Goal: Transaction & Acquisition: Subscribe to service/newsletter

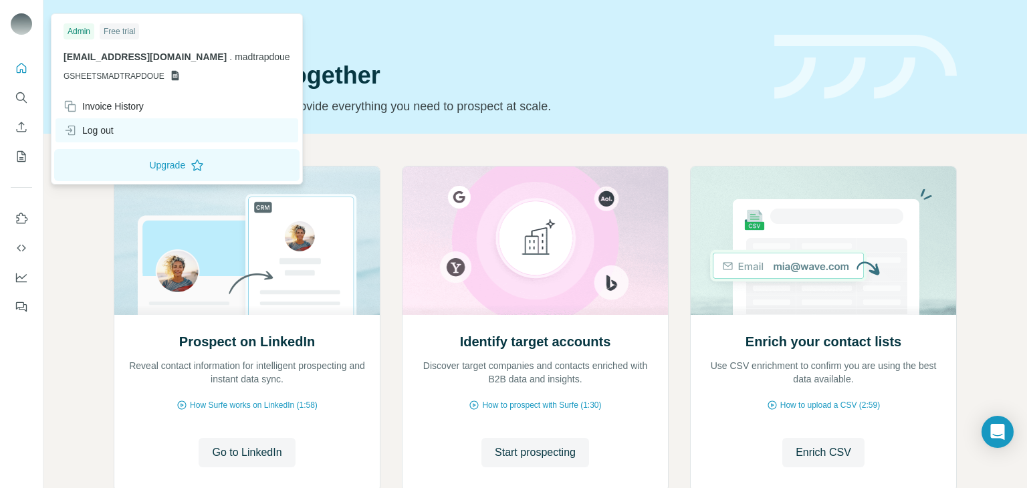
click at [128, 137] on div "Log out" at bounding box center [177, 130] width 243 height 24
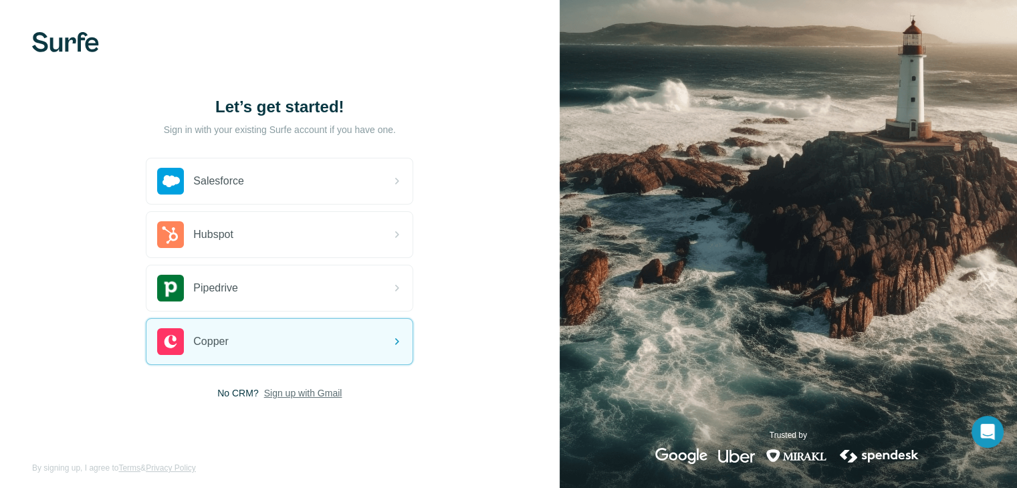
click at [280, 395] on span "Sign up with Gmail" at bounding box center [303, 393] width 78 height 13
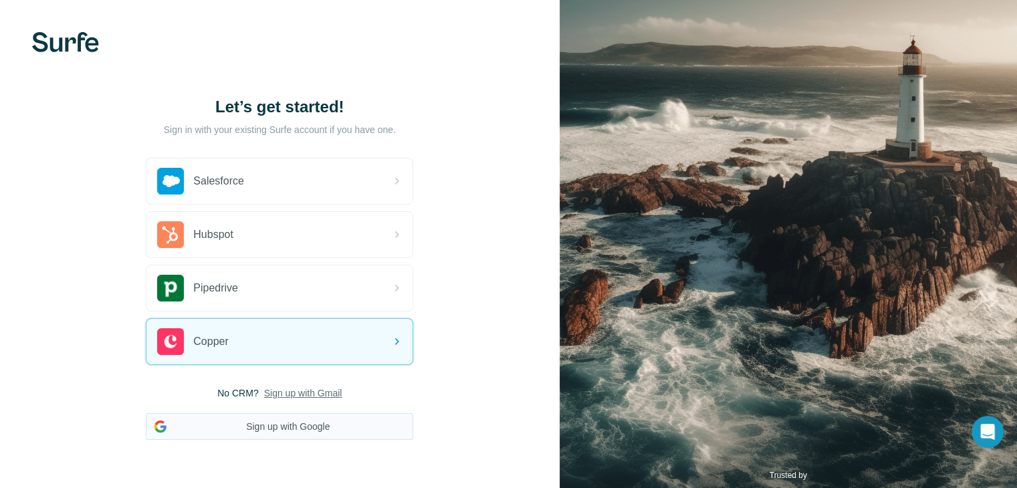
click at [284, 427] on button "Sign up with Google" at bounding box center [280, 426] width 268 height 27
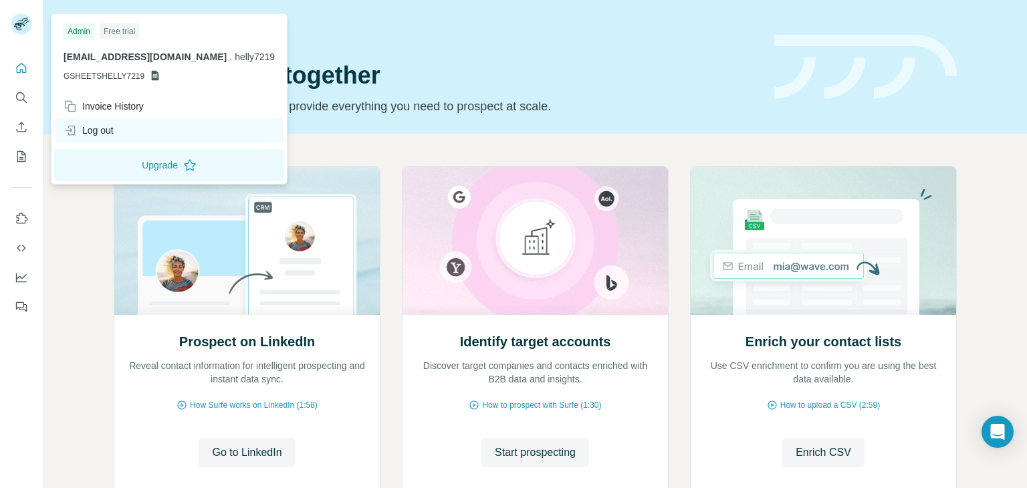
click at [114, 130] on div "Log out" at bounding box center [89, 130] width 50 height 13
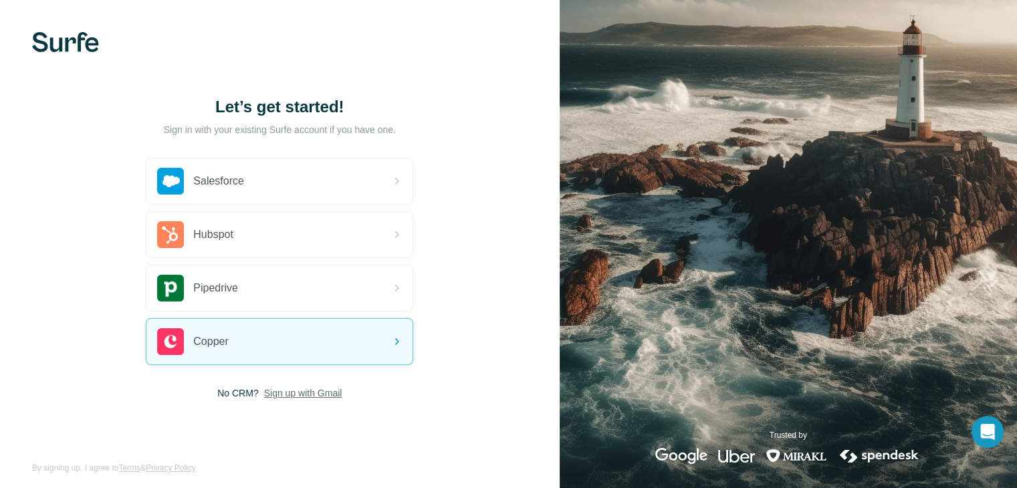
click at [308, 389] on span "Sign up with Gmail" at bounding box center [303, 393] width 78 height 13
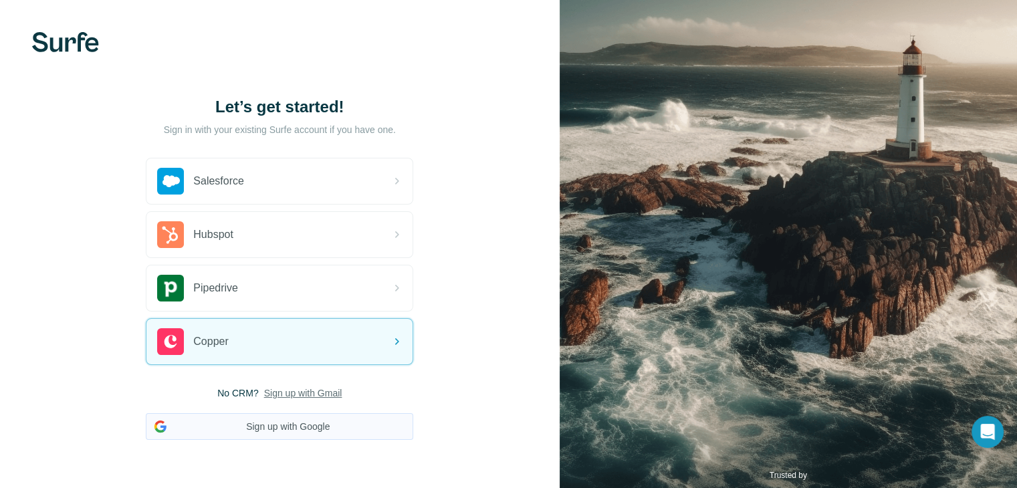
click at [310, 427] on button "Sign up with Google" at bounding box center [280, 426] width 268 height 27
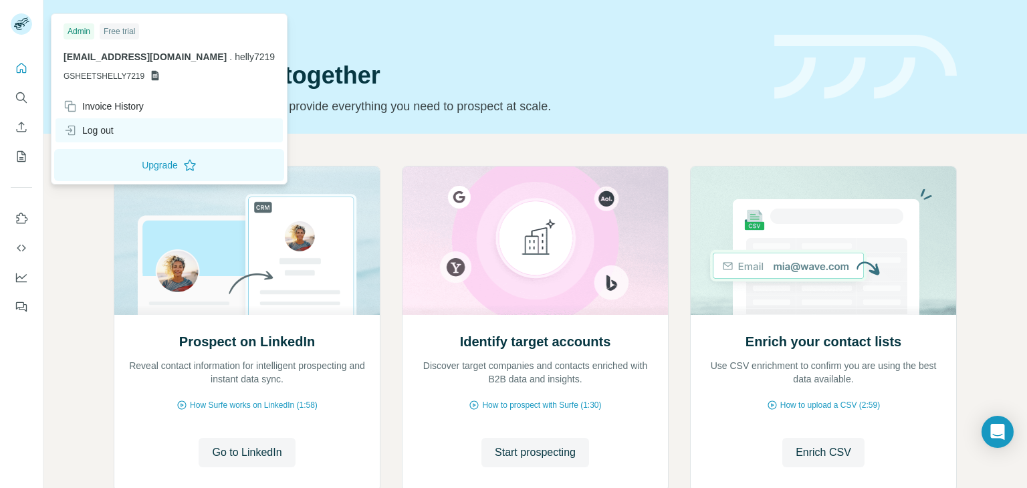
click at [145, 140] on div "Log out" at bounding box center [169, 130] width 227 height 24
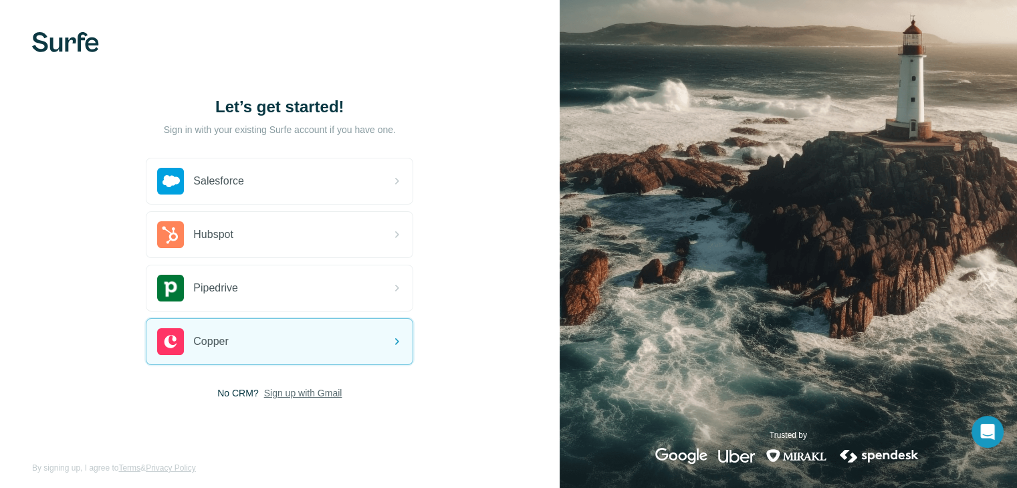
click at [318, 393] on span "Sign up with Gmail" at bounding box center [303, 393] width 78 height 13
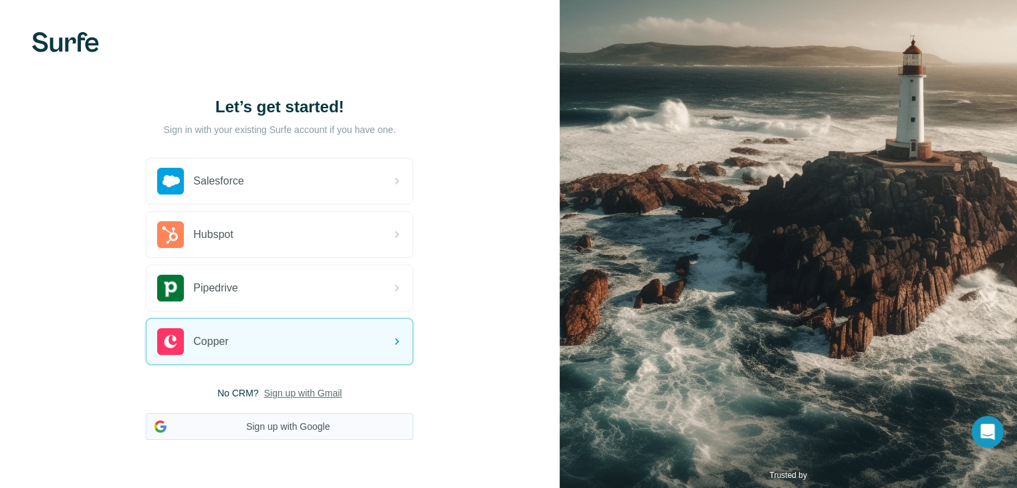
click at [336, 425] on button "Sign up with Google" at bounding box center [280, 426] width 268 height 27
